Goal: Use online tool/utility

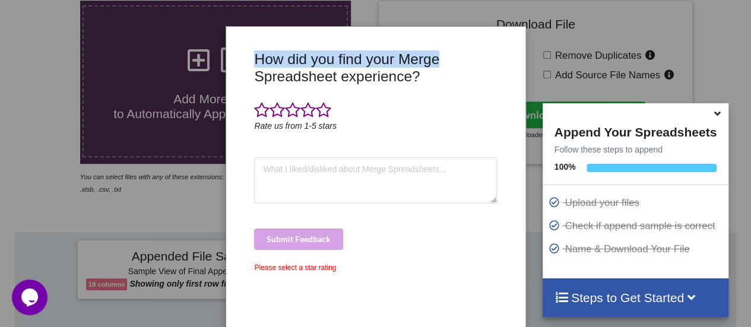
scroll to position [239, 0]
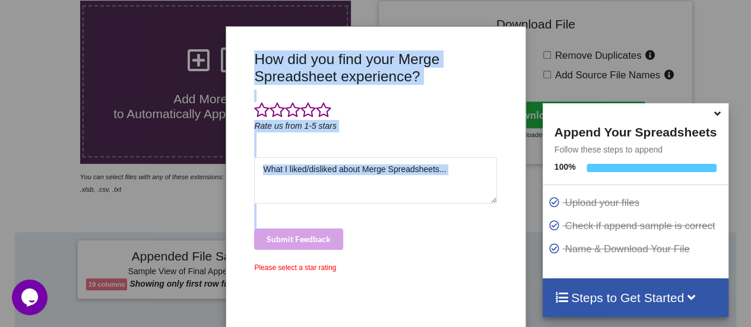
click at [459, 244] on div "How did you find your Merge Spreadsheet experience? Rate us from 1-5 stars Subm…" at bounding box center [375, 179] width 299 height 305
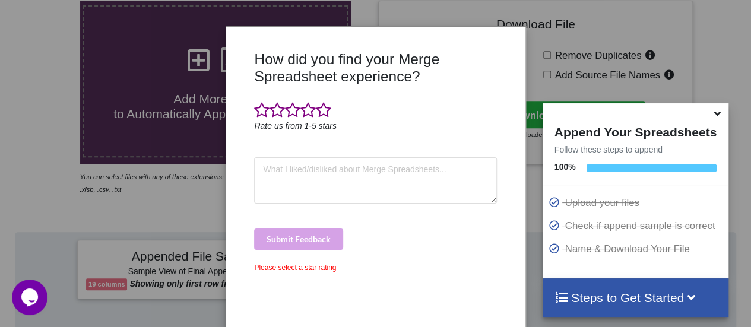
click at [431, 277] on div "How did you find your Merge Spreadsheet experience? Rate us from 1-5 stars Subm…" at bounding box center [375, 186] width 248 height 272
click at [167, 90] on div "How did you find your Merge Spreadsheet experience? Rate us from 1-5 stars Subm…" at bounding box center [375, 163] width 751 height 327
click at [179, 86] on div "How did you find your Merge Spreadsheet experience? Rate us from 1-5 stars Subm…" at bounding box center [375, 163] width 751 height 327
click at [731, 50] on div "How did you find your Merge Spreadsheet experience? Rate us from 1-5 stars Subm…" at bounding box center [375, 163] width 751 height 327
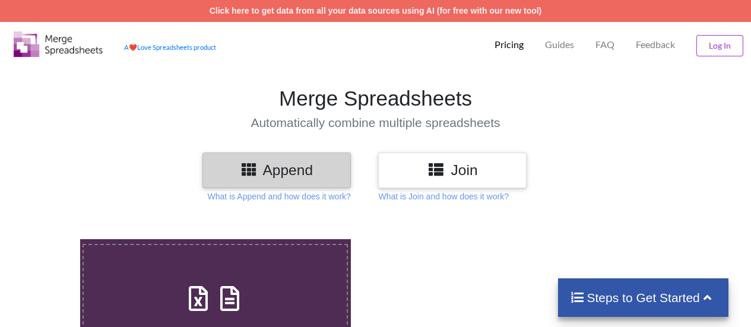
scroll to position [239, 0]
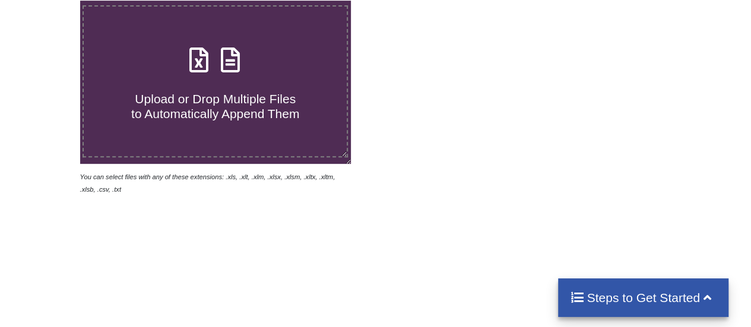
click at [198, 95] on span "Upload or Drop Multiple Files to Automatically Append Them" at bounding box center [215, 106] width 168 height 28
click at [49, 1] on input "Upload or Drop Multiple Files to Automatically Append Them" at bounding box center [49, 1] width 0 height 0
